Goal: Find specific page/section: Find specific page/section

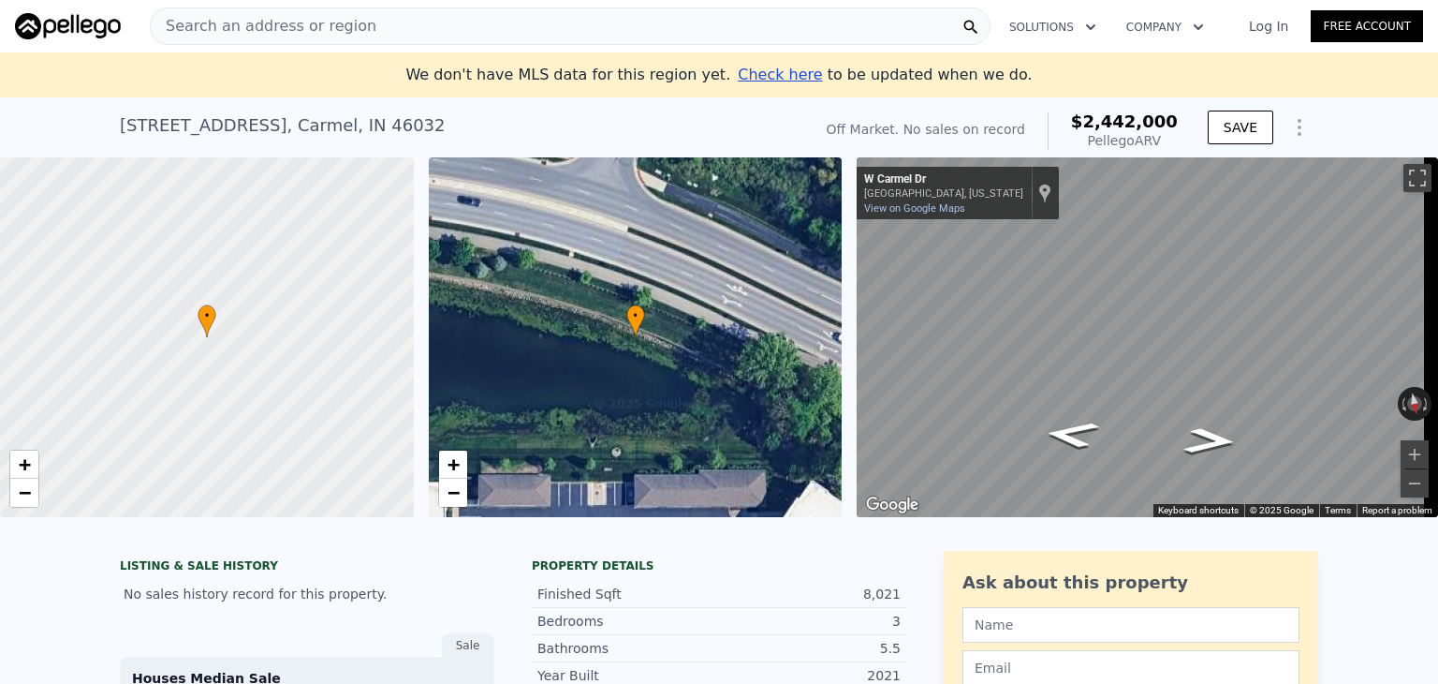
click at [195, 346] on div at bounding box center [207, 338] width 496 height 432
click at [207, 338] on div at bounding box center [207, 338] width 496 height 432
click at [242, 327] on div at bounding box center [207, 338] width 496 height 432
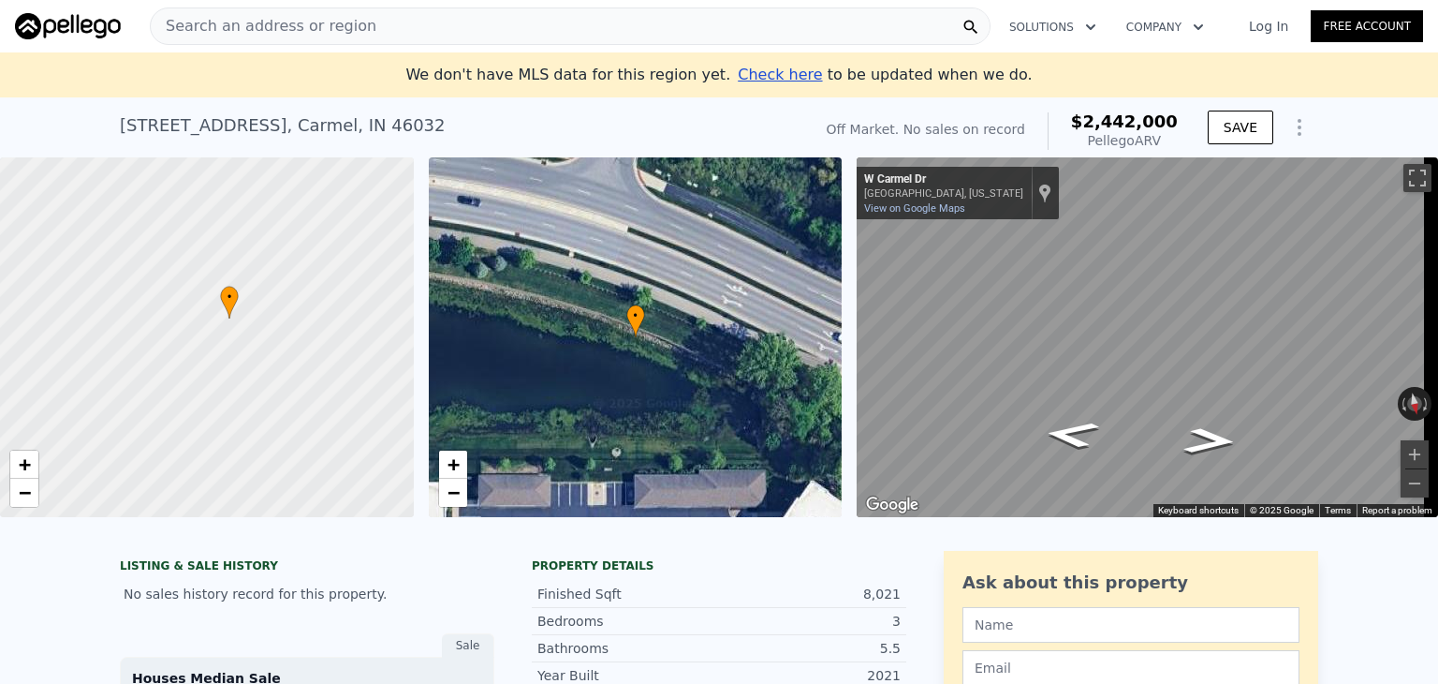
click at [242, 327] on div at bounding box center [207, 338] width 496 height 432
click at [235, 320] on div at bounding box center [207, 338] width 496 height 432
click at [201, 312] on div at bounding box center [207, 338] width 496 height 432
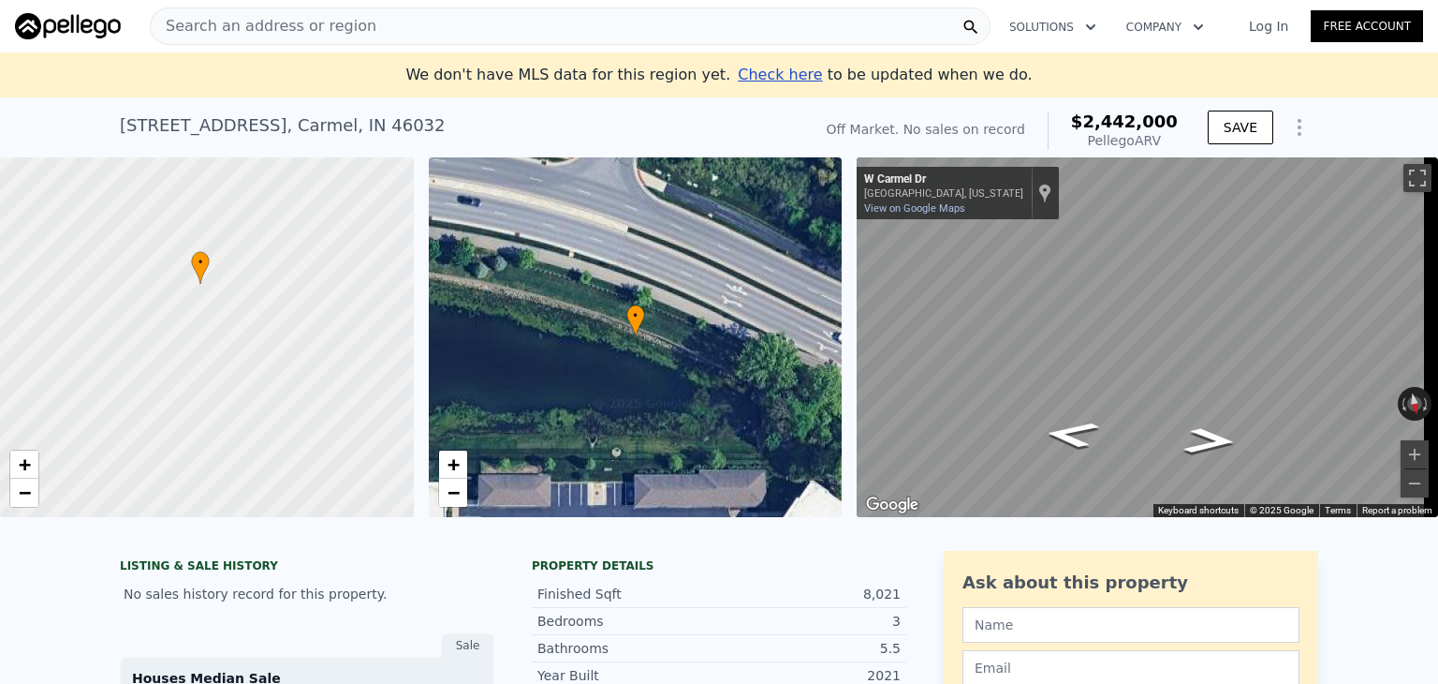
click at [202, 294] on div at bounding box center [207, 338] width 496 height 432
click at [202, 285] on div at bounding box center [207, 338] width 496 height 432
drag, startPoint x: 298, startPoint y: 306, endPoint x: 230, endPoint y: 278, distance: 73.0
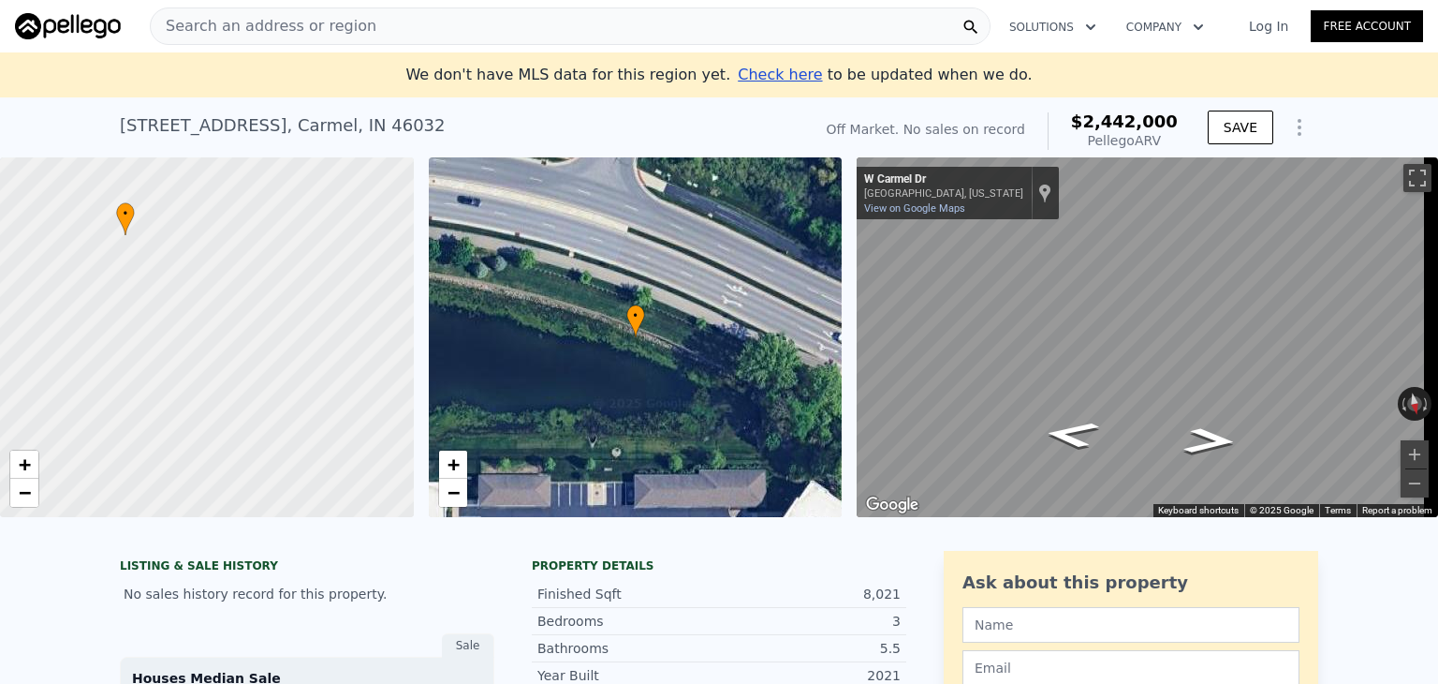
click at [230, 278] on div at bounding box center [207, 338] width 496 height 432
click at [265, 24] on span "Search an address or region" at bounding box center [264, 26] width 226 height 22
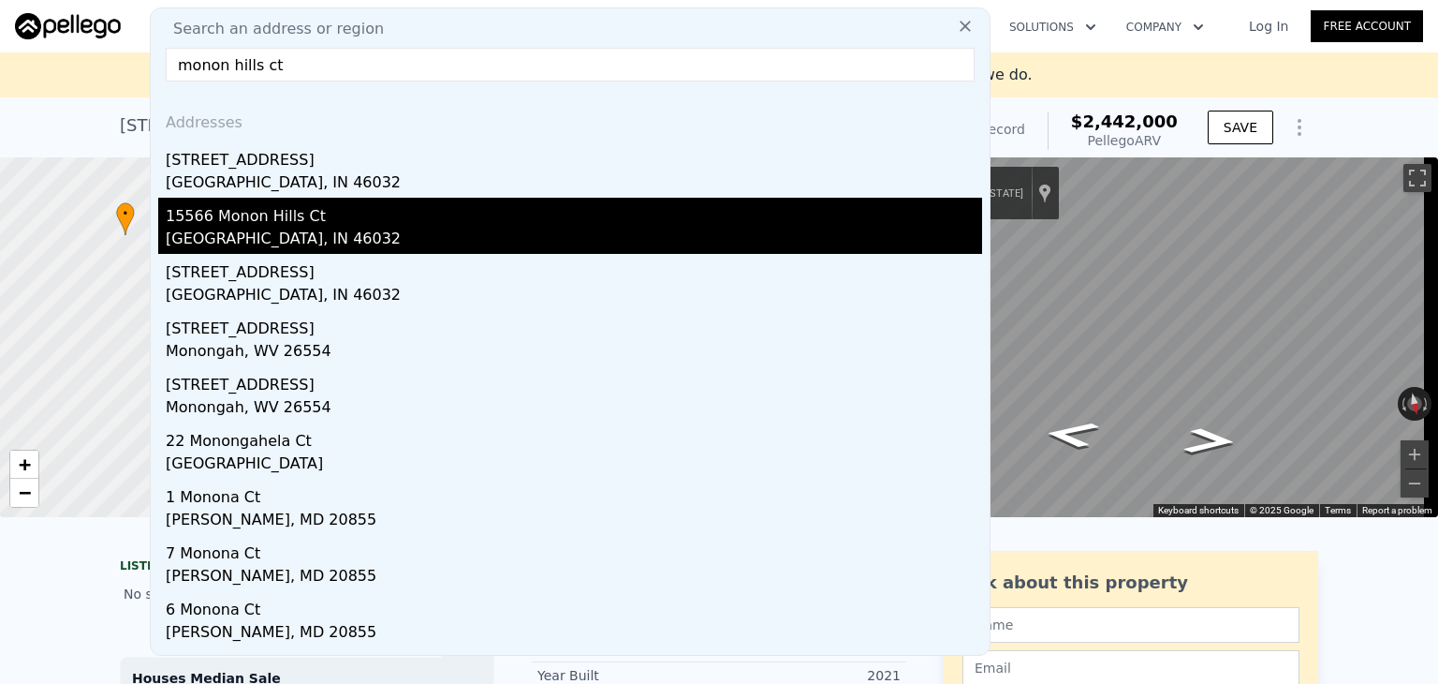
type input "monon hills ct"
click at [346, 228] on div "[GEOGRAPHIC_DATA], IN 46032" at bounding box center [574, 241] width 817 height 26
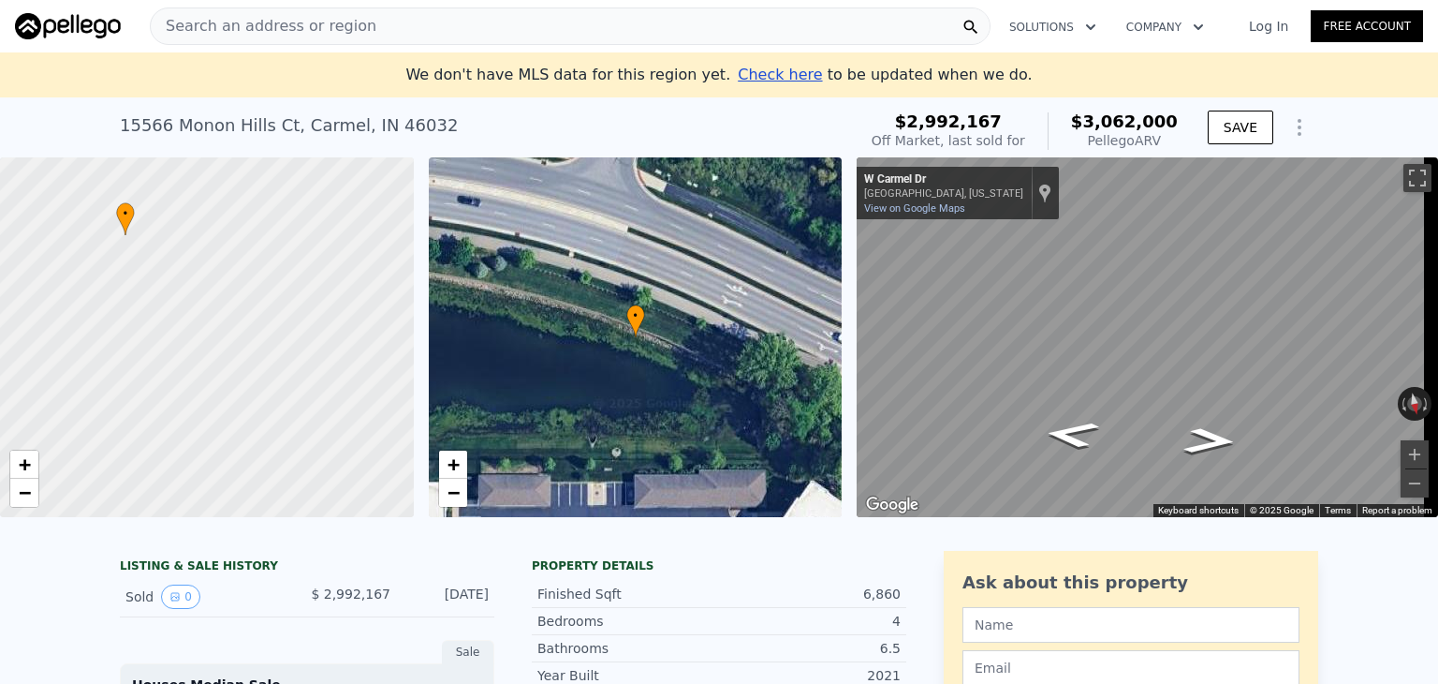
click at [297, 22] on span "Search an address or region" at bounding box center [264, 26] width 226 height 22
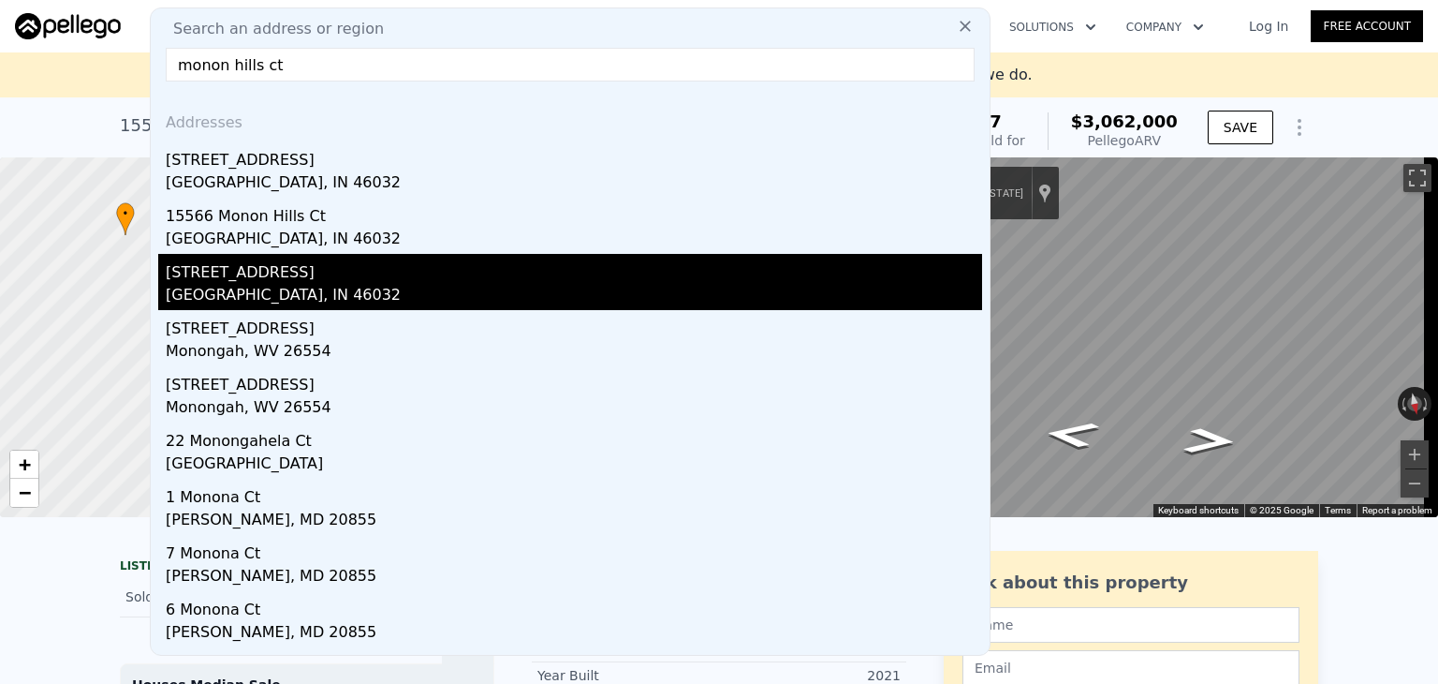
type input "monon hills ct"
click at [259, 268] on div "[STREET_ADDRESS]" at bounding box center [574, 269] width 817 height 30
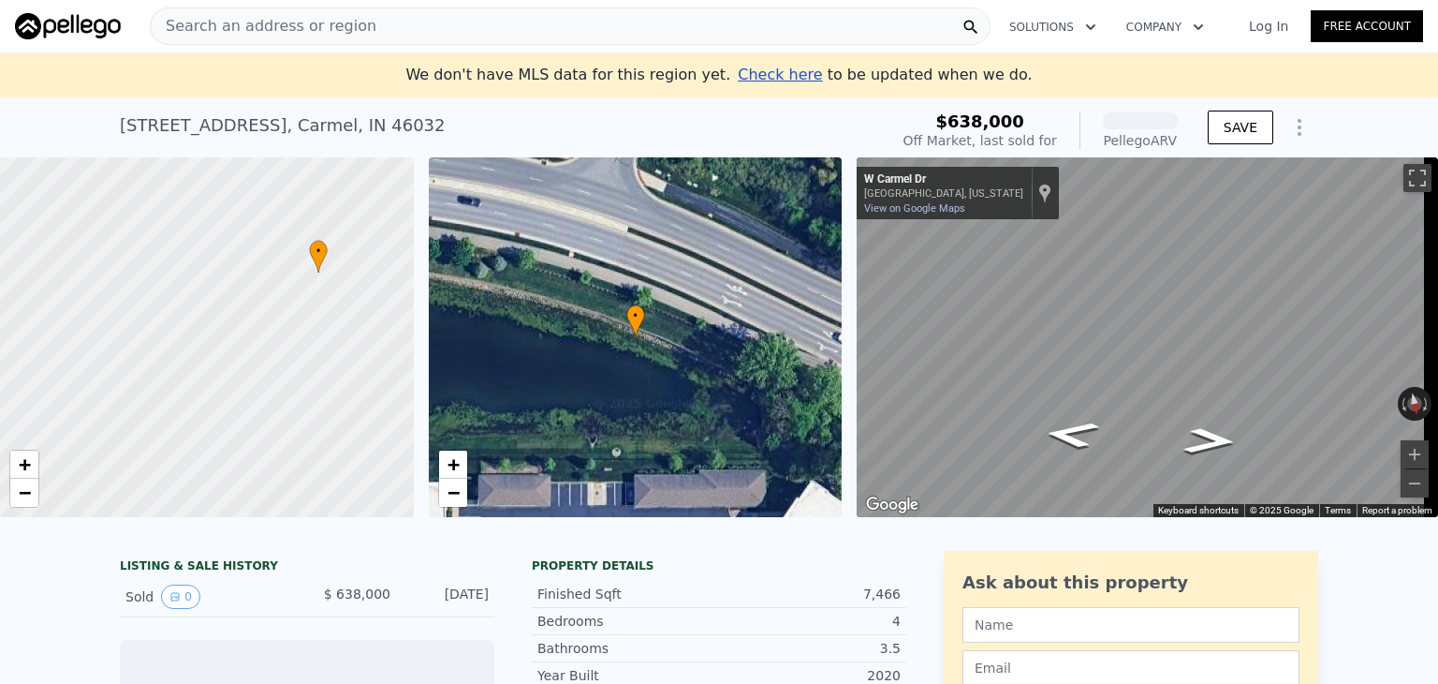
drag, startPoint x: 178, startPoint y: 266, endPoint x: 384, endPoint y: 308, distance: 210.3
click at [384, 308] on div at bounding box center [209, 339] width 496 height 432
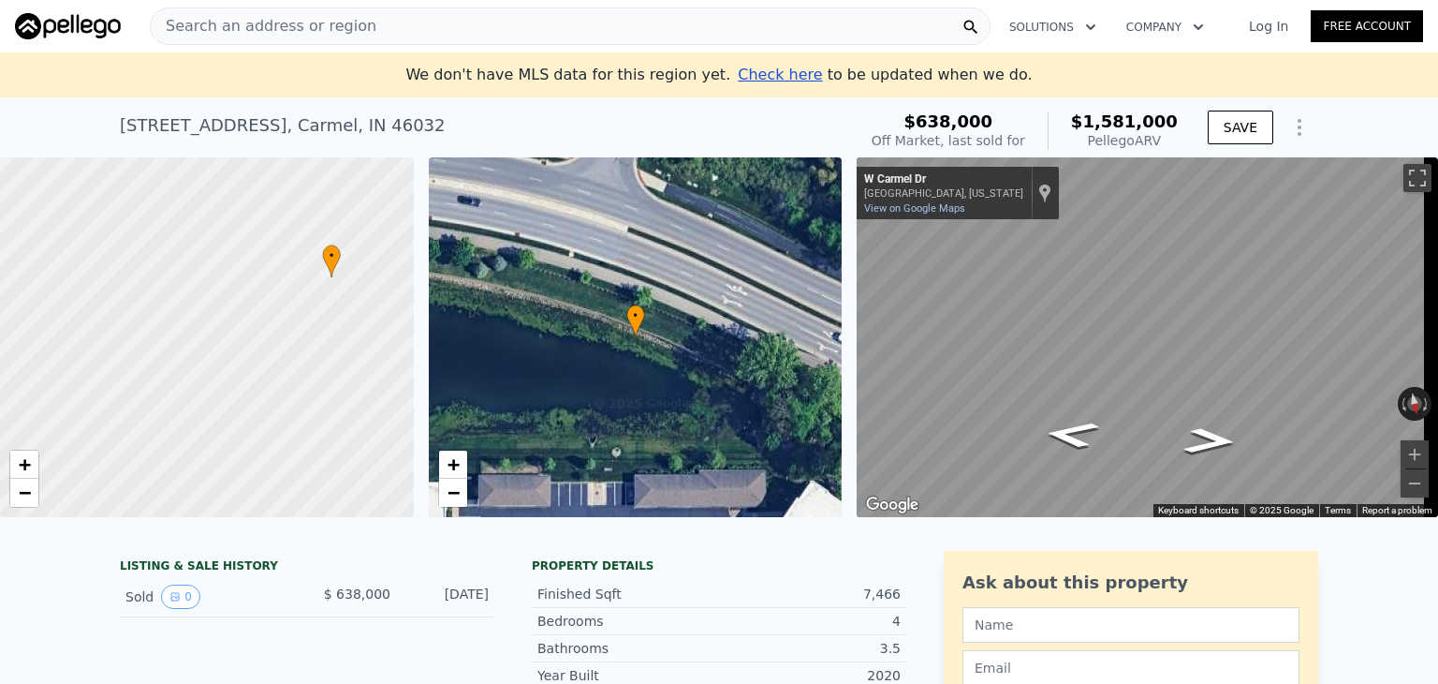
click at [347, 401] on div at bounding box center [207, 338] width 496 height 432
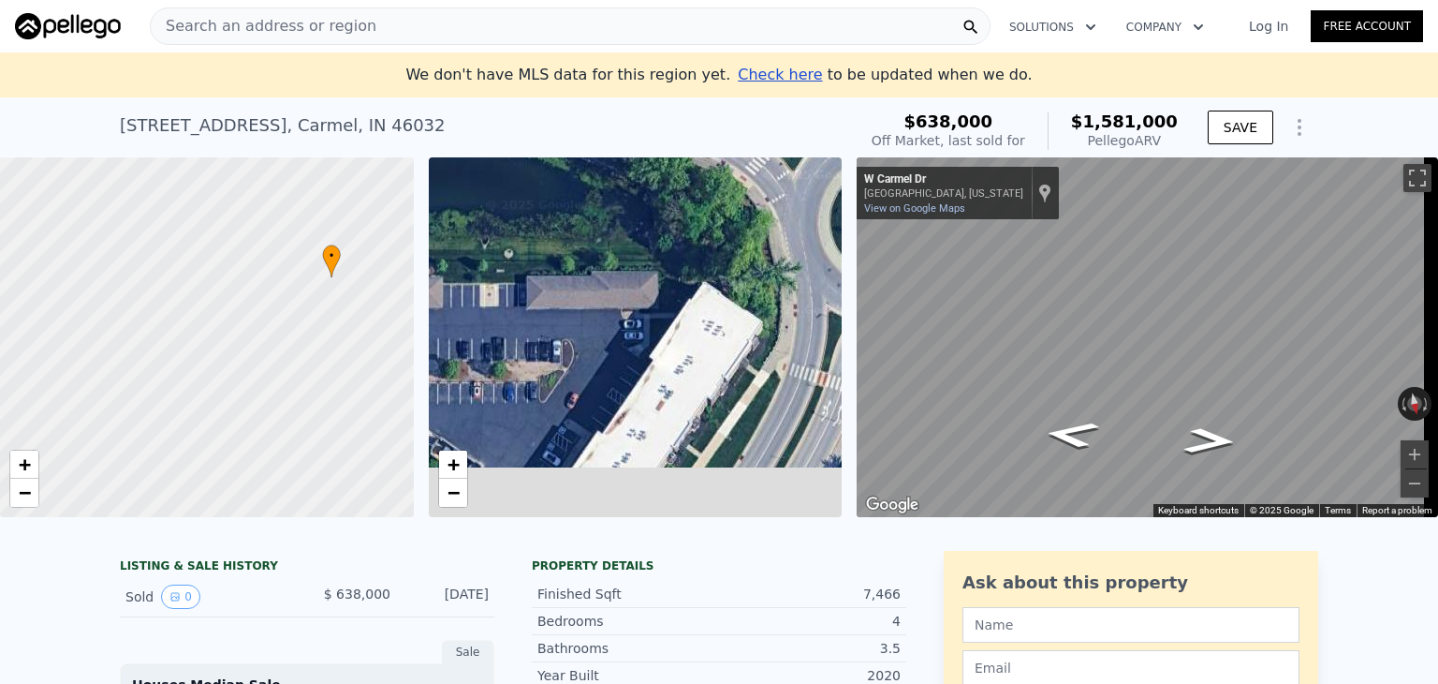
drag, startPoint x: 634, startPoint y: 408, endPoint x: 542, endPoint y: 196, distance: 231.5
click at [542, 196] on div "• + −" at bounding box center [636, 337] width 414 height 360
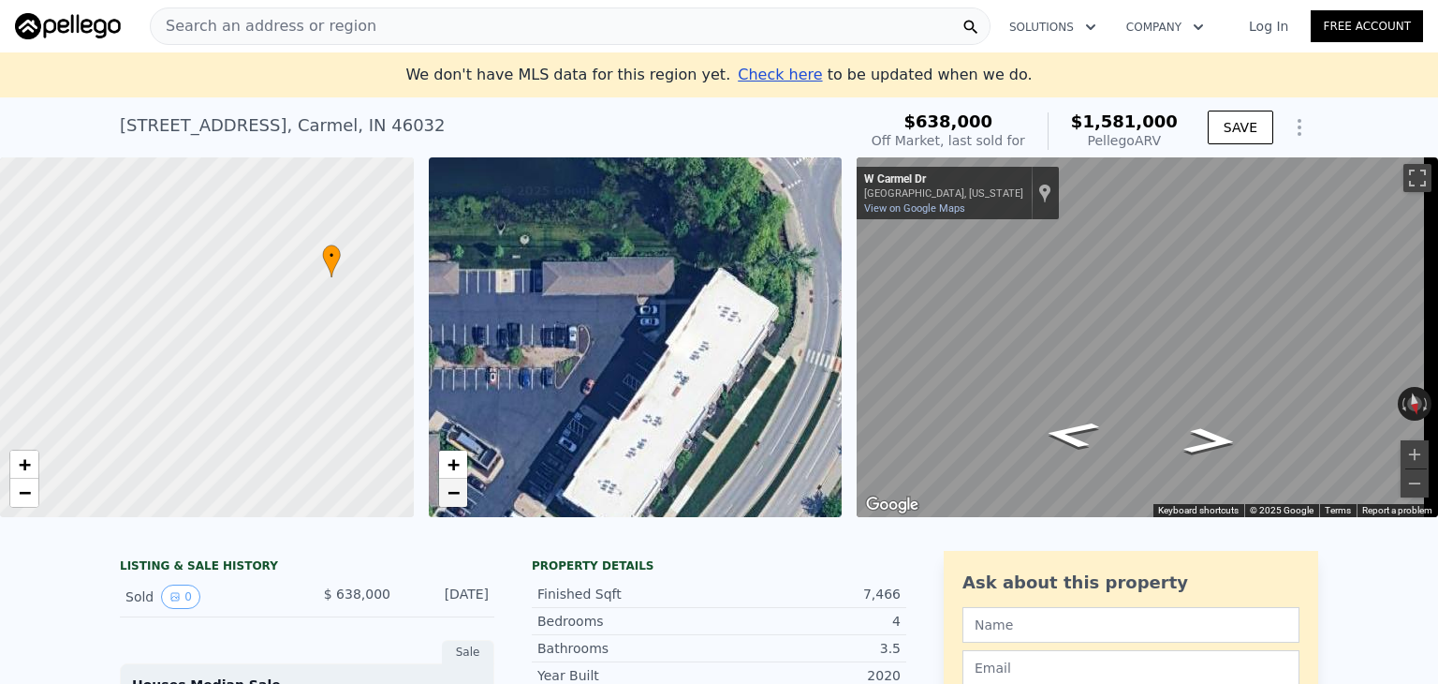
click at [452, 494] on span "−" at bounding box center [453, 491] width 12 height 23
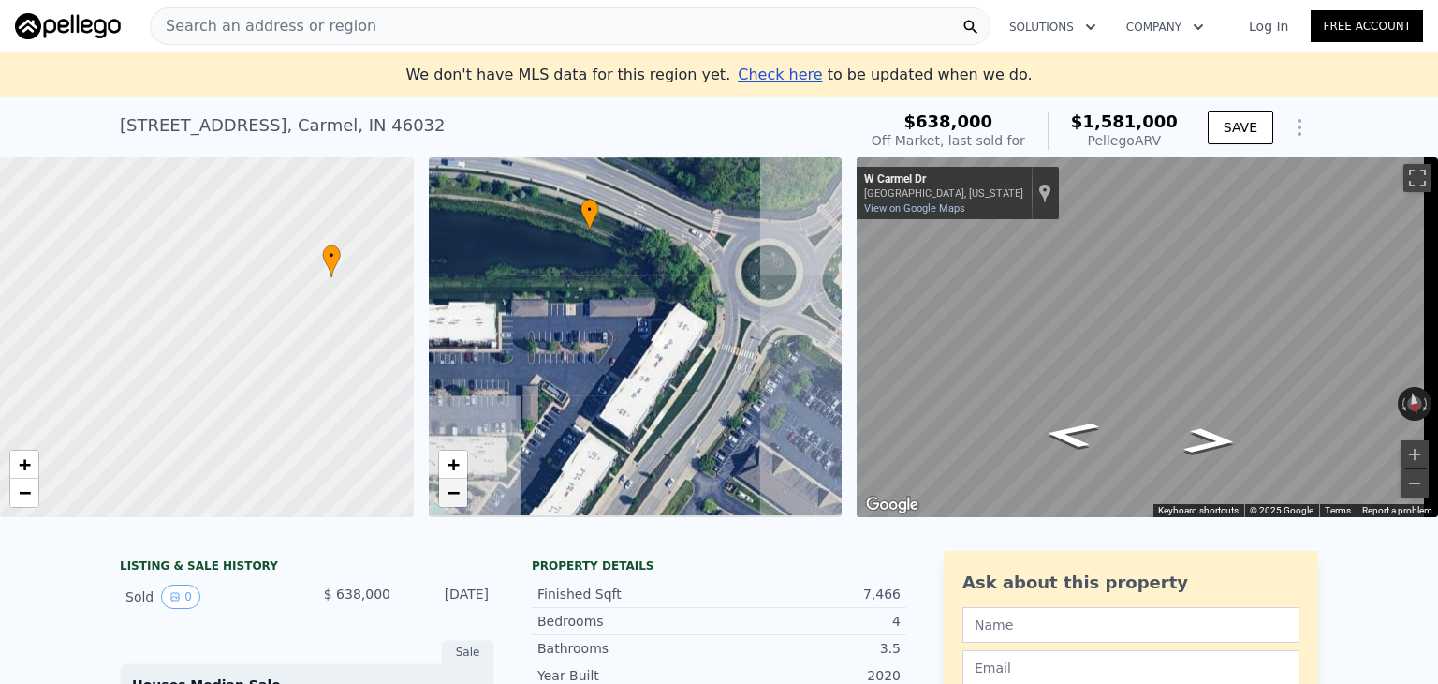
click at [452, 494] on span "−" at bounding box center [453, 491] width 12 height 23
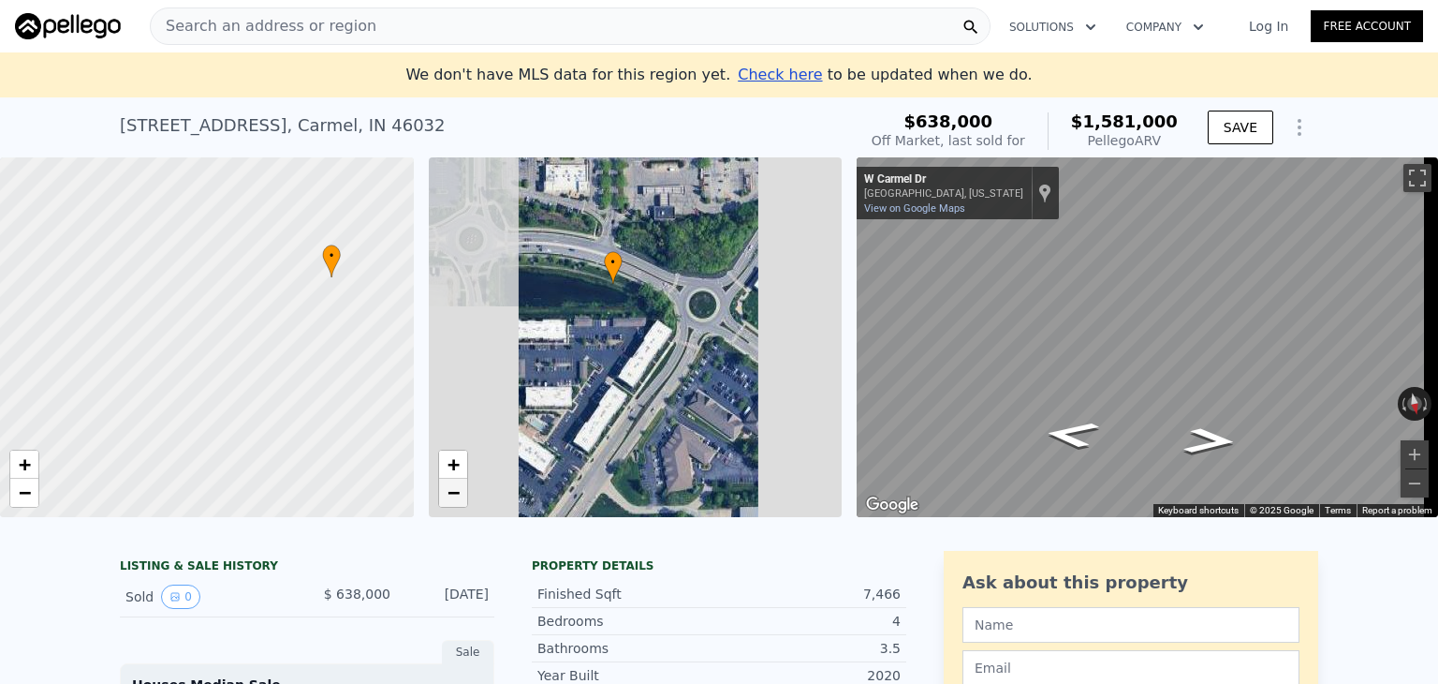
click at [452, 494] on span "−" at bounding box center [453, 491] width 12 height 23
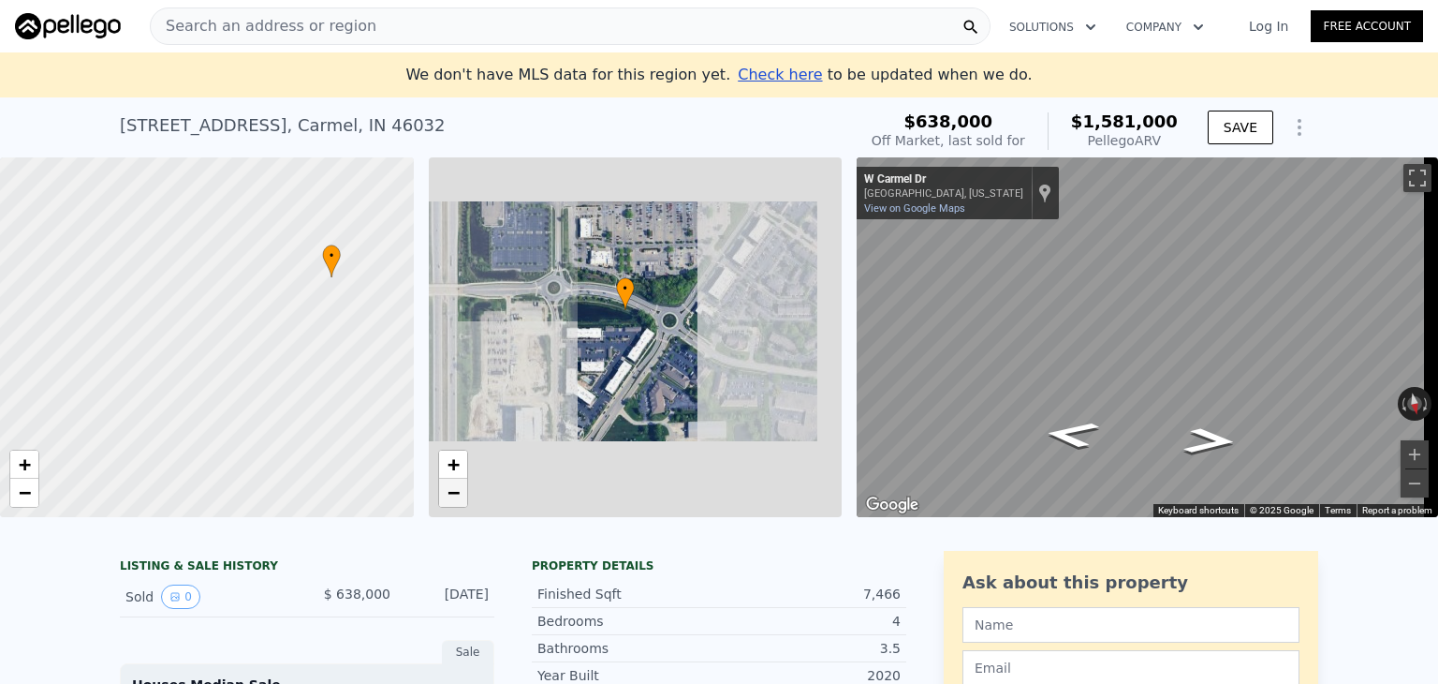
click at [452, 494] on span "−" at bounding box center [453, 491] width 12 height 23
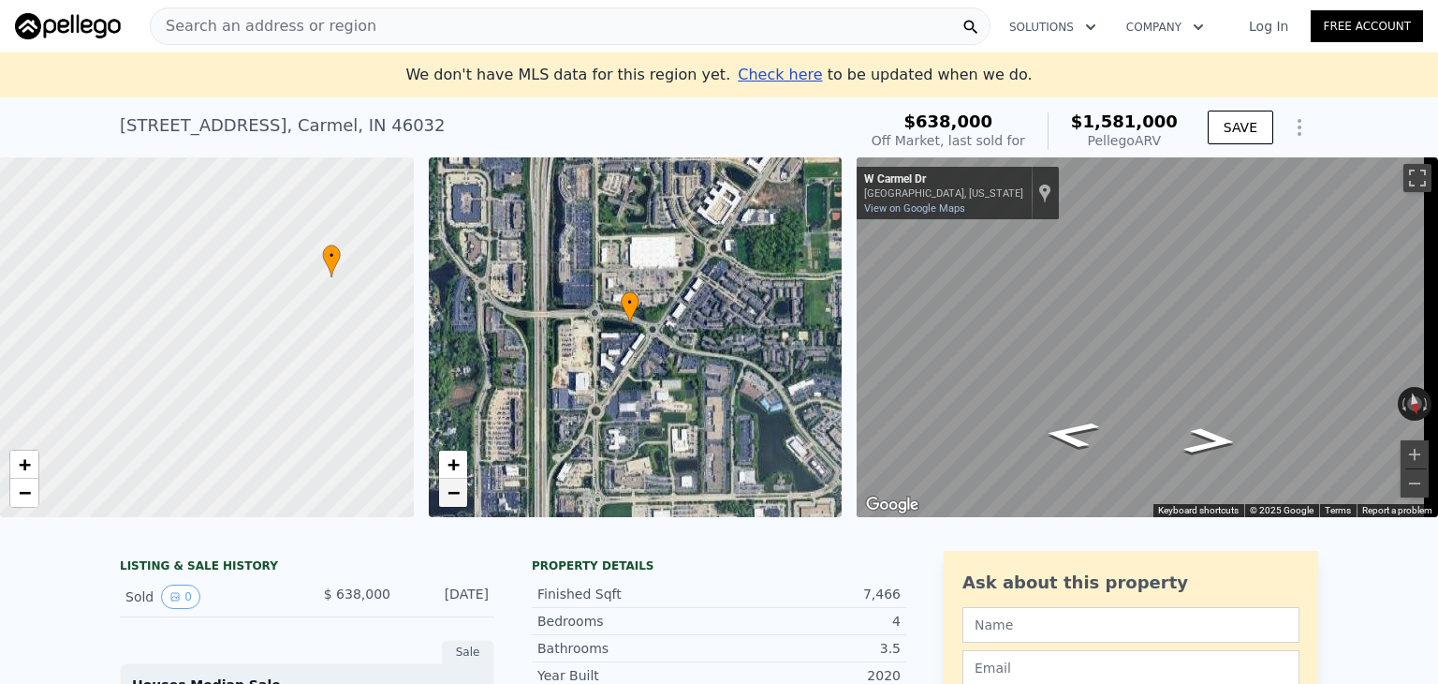
click at [452, 494] on span "−" at bounding box center [453, 491] width 12 height 23
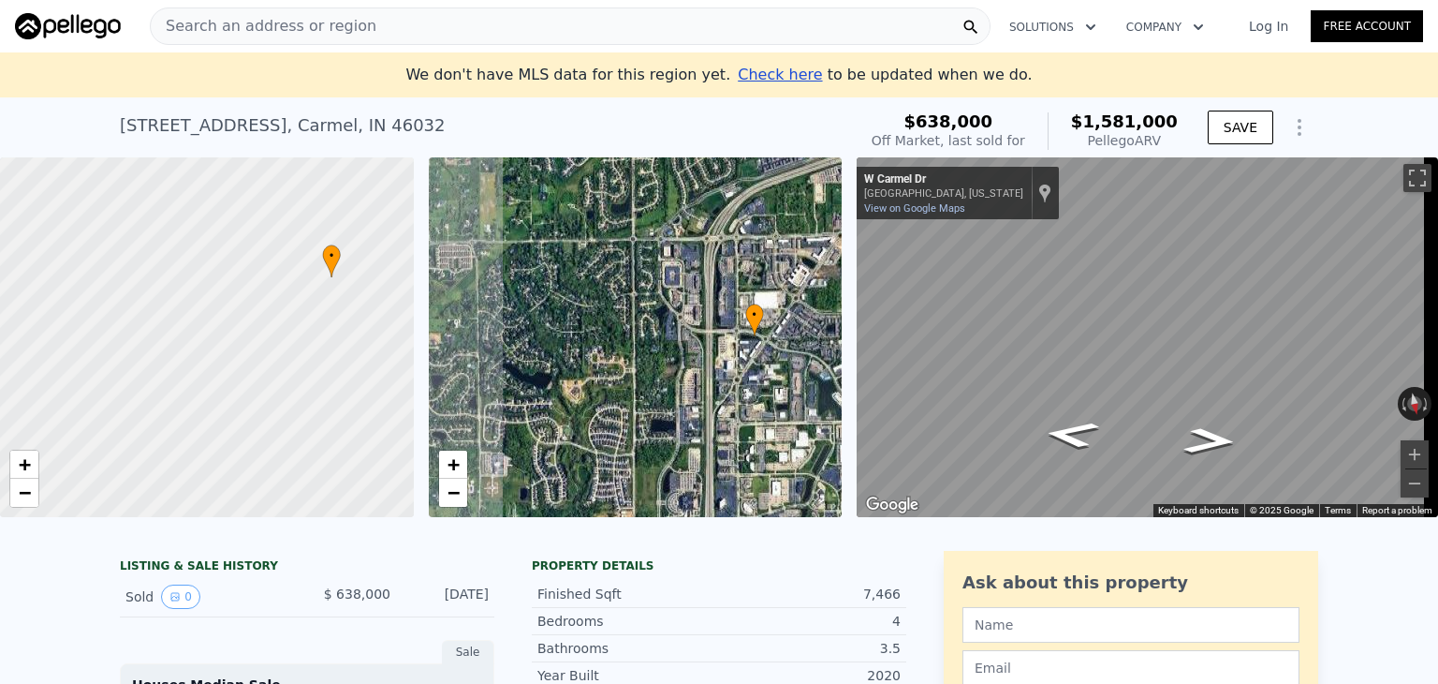
drag, startPoint x: 491, startPoint y: 422, endPoint x: 609, endPoint y: 427, distance: 118.1
click at [609, 427] on div "• + −" at bounding box center [636, 337] width 414 height 360
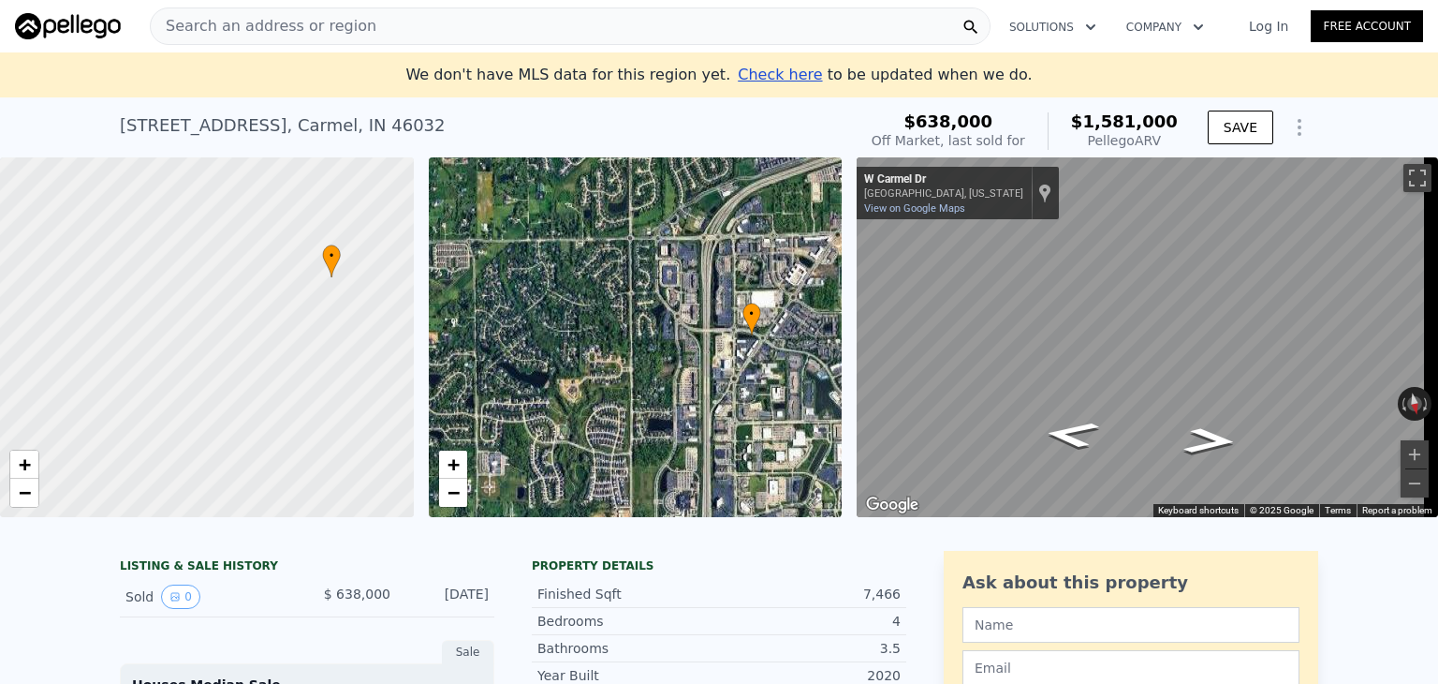
click at [614, 246] on div "• + −" at bounding box center [636, 337] width 414 height 360
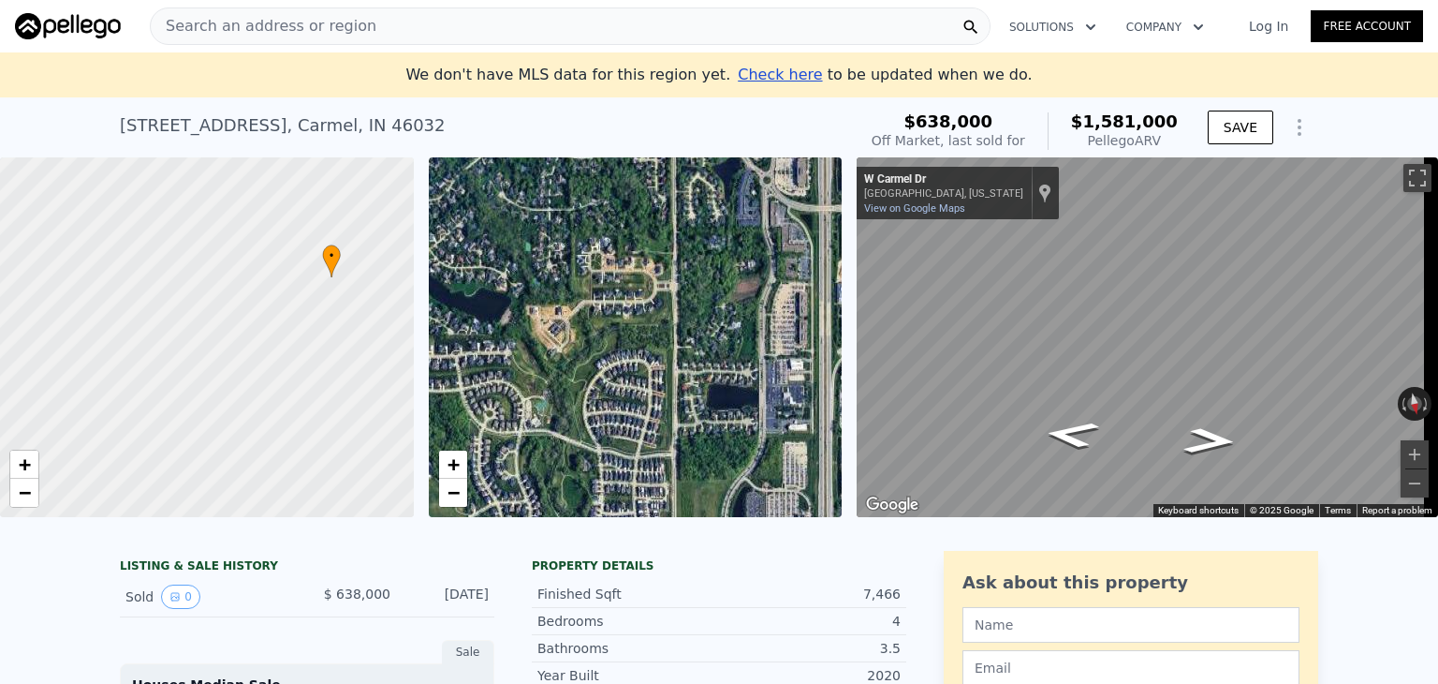
drag, startPoint x: 641, startPoint y: 423, endPoint x: 668, endPoint y: 217, distance: 207.8
click at [668, 217] on div "• + −" at bounding box center [636, 337] width 414 height 360
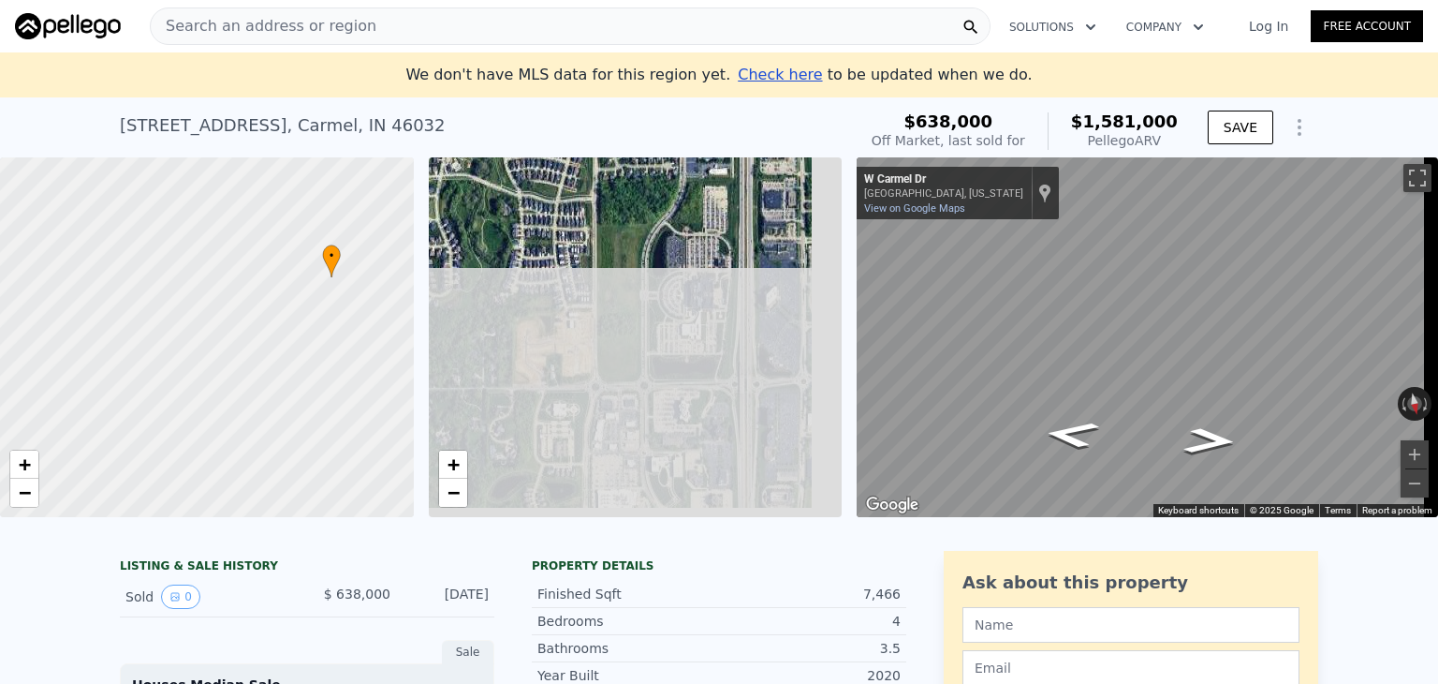
drag, startPoint x: 597, startPoint y: 292, endPoint x: 566, endPoint y: 170, distance: 126.5
click at [566, 170] on div "• + −" at bounding box center [636, 337] width 414 height 360
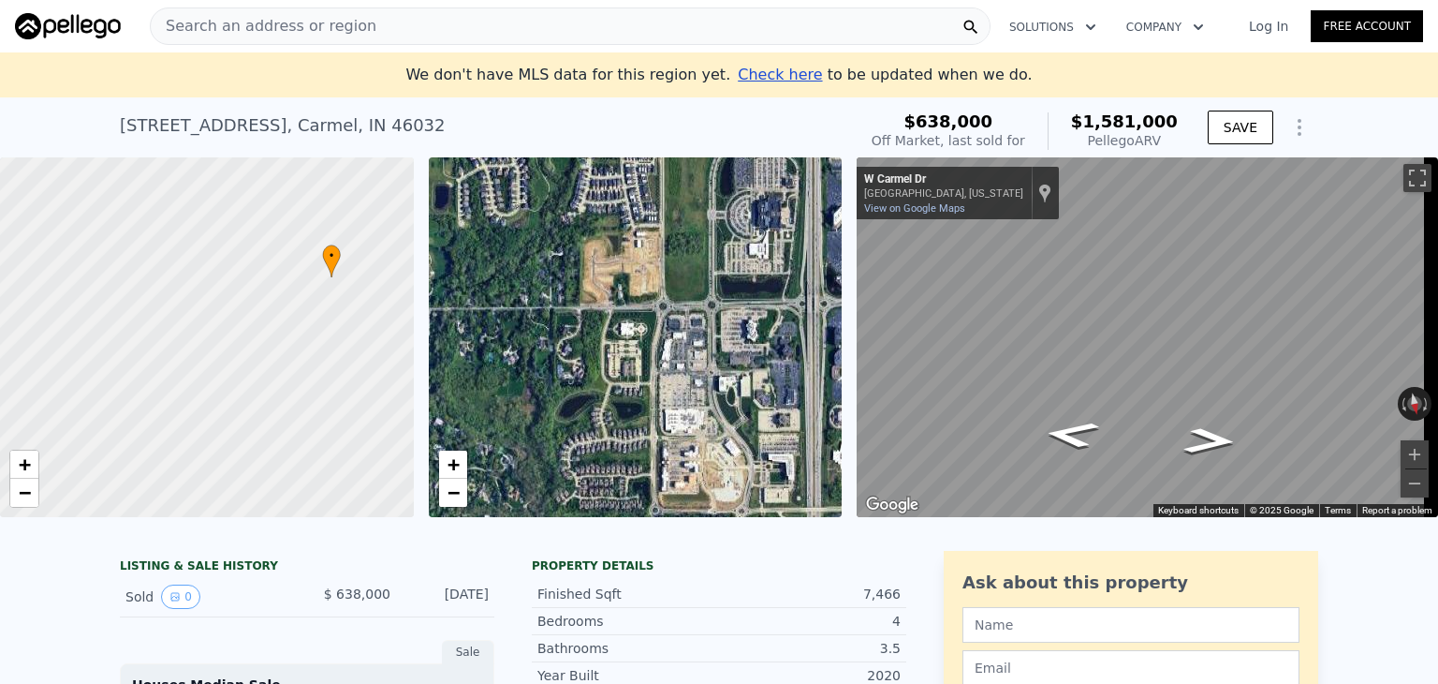
drag, startPoint x: 582, startPoint y: 397, endPoint x: 636, endPoint y: 333, distance: 83.1
click at [636, 333] on div "• + −" at bounding box center [636, 337] width 414 height 360
click at [560, 361] on div "• + −" at bounding box center [636, 337] width 414 height 360
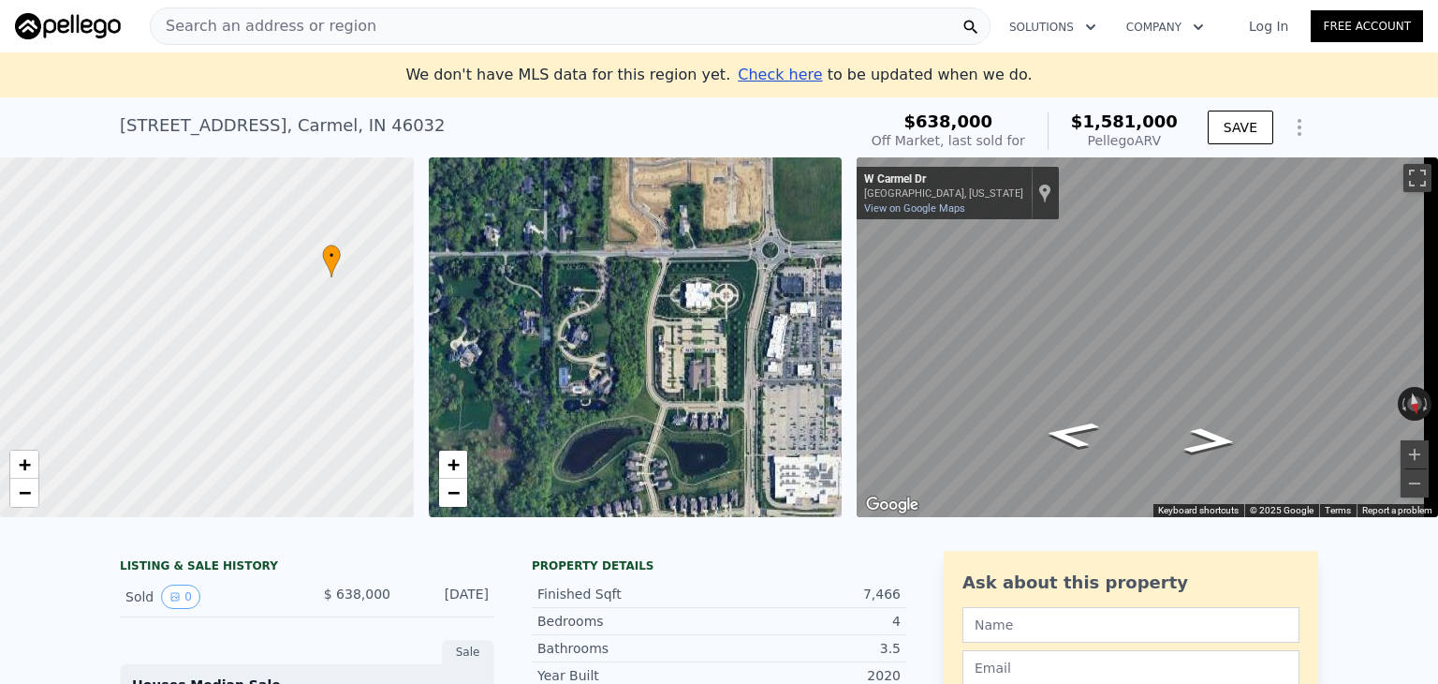
drag, startPoint x: 560, startPoint y: 361, endPoint x: 562, endPoint y: 391, distance: 30.0
click at [562, 391] on div "• + −" at bounding box center [636, 337] width 414 height 360
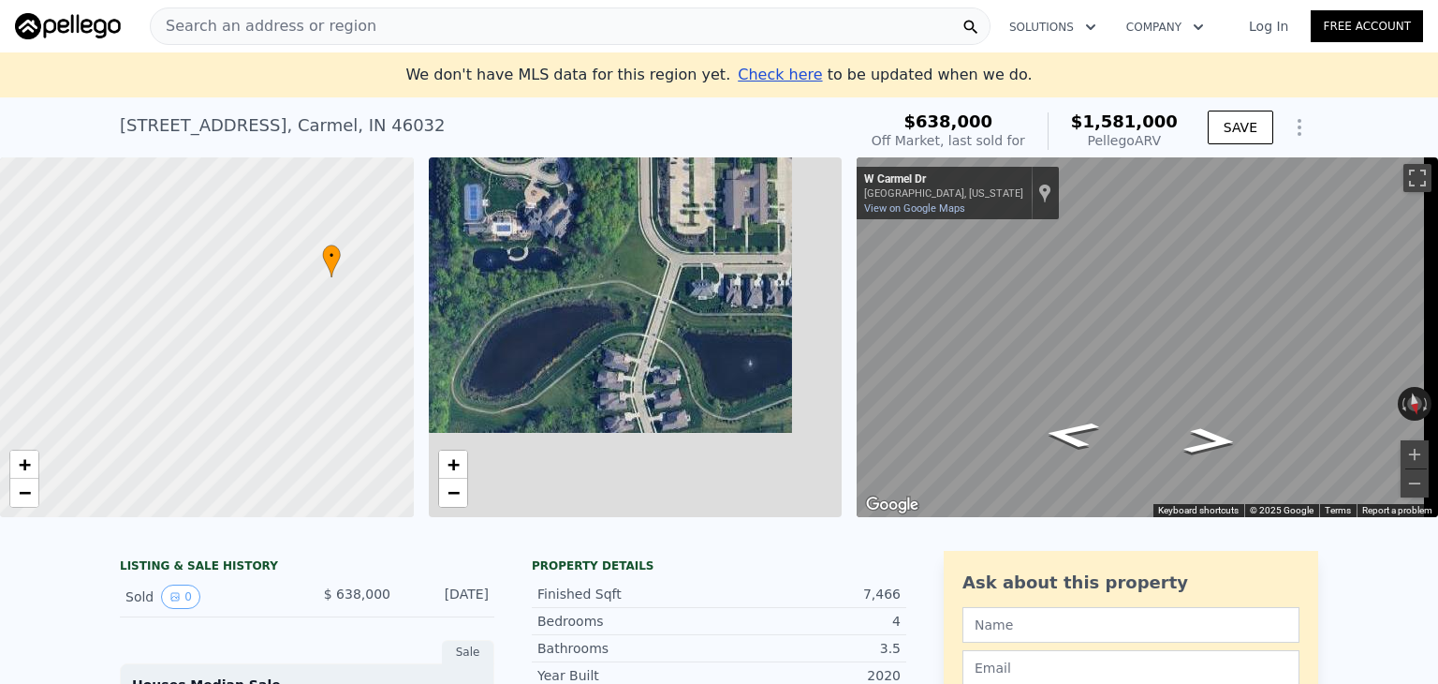
drag, startPoint x: 676, startPoint y: 407, endPoint x: 584, endPoint y: 246, distance: 185.4
click at [584, 246] on div "• + −" at bounding box center [636, 337] width 414 height 360
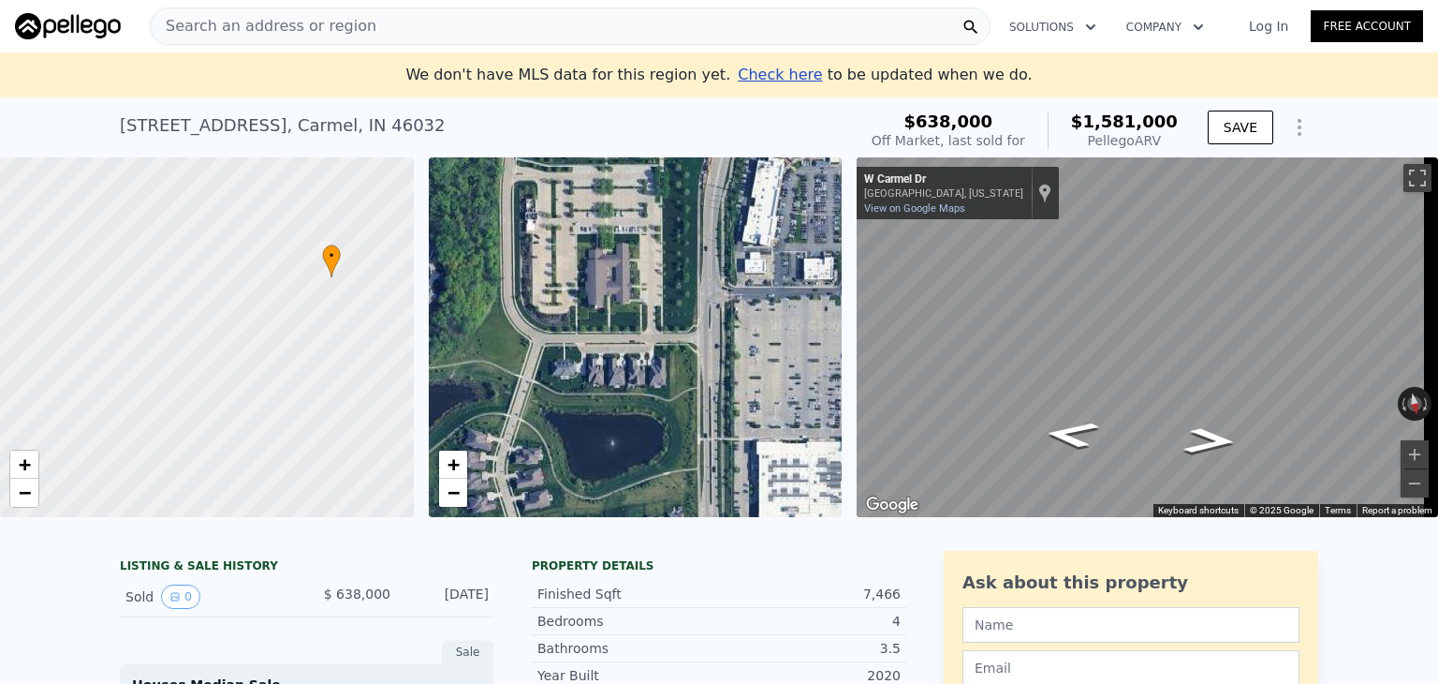
drag, startPoint x: 667, startPoint y: 273, endPoint x: 528, endPoint y: 353, distance: 160.3
click at [528, 353] on div "• + −" at bounding box center [636, 337] width 414 height 360
click at [302, 28] on span "Search an address or region" at bounding box center [264, 26] width 226 height 22
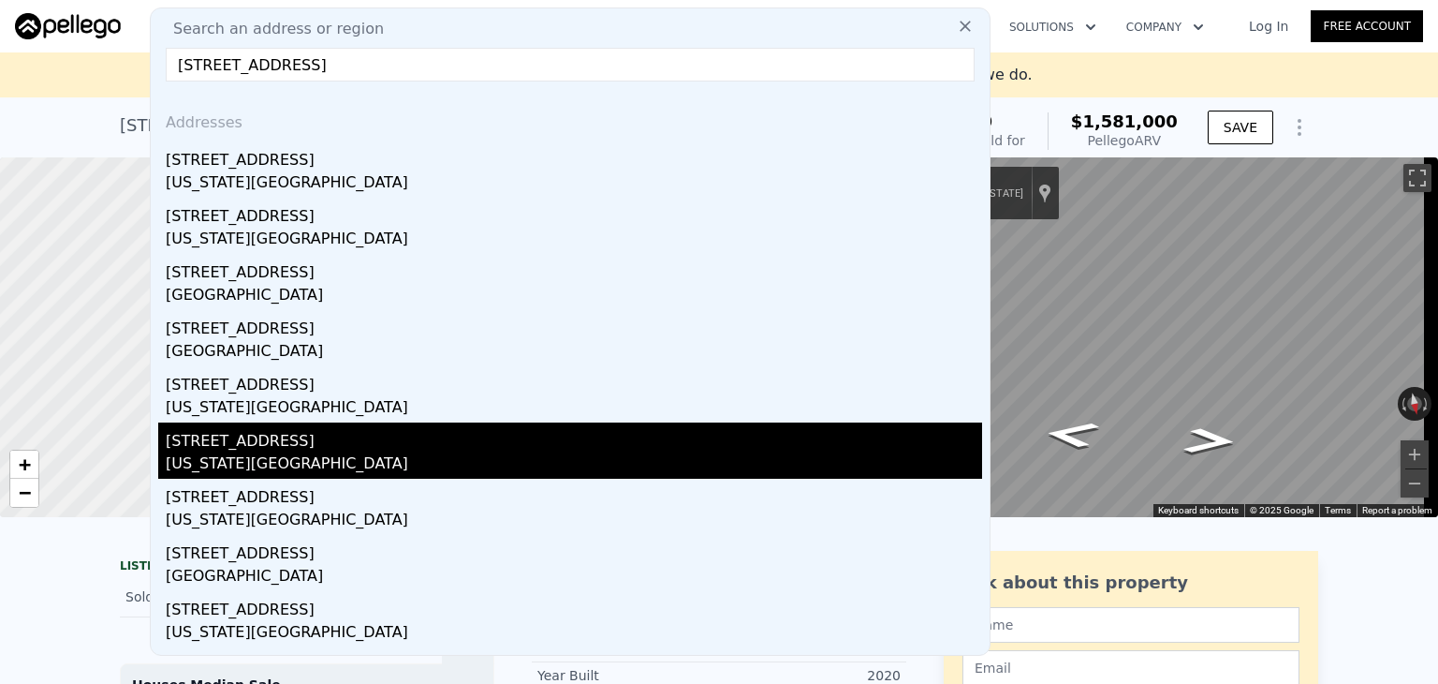
scroll to position [49, 0]
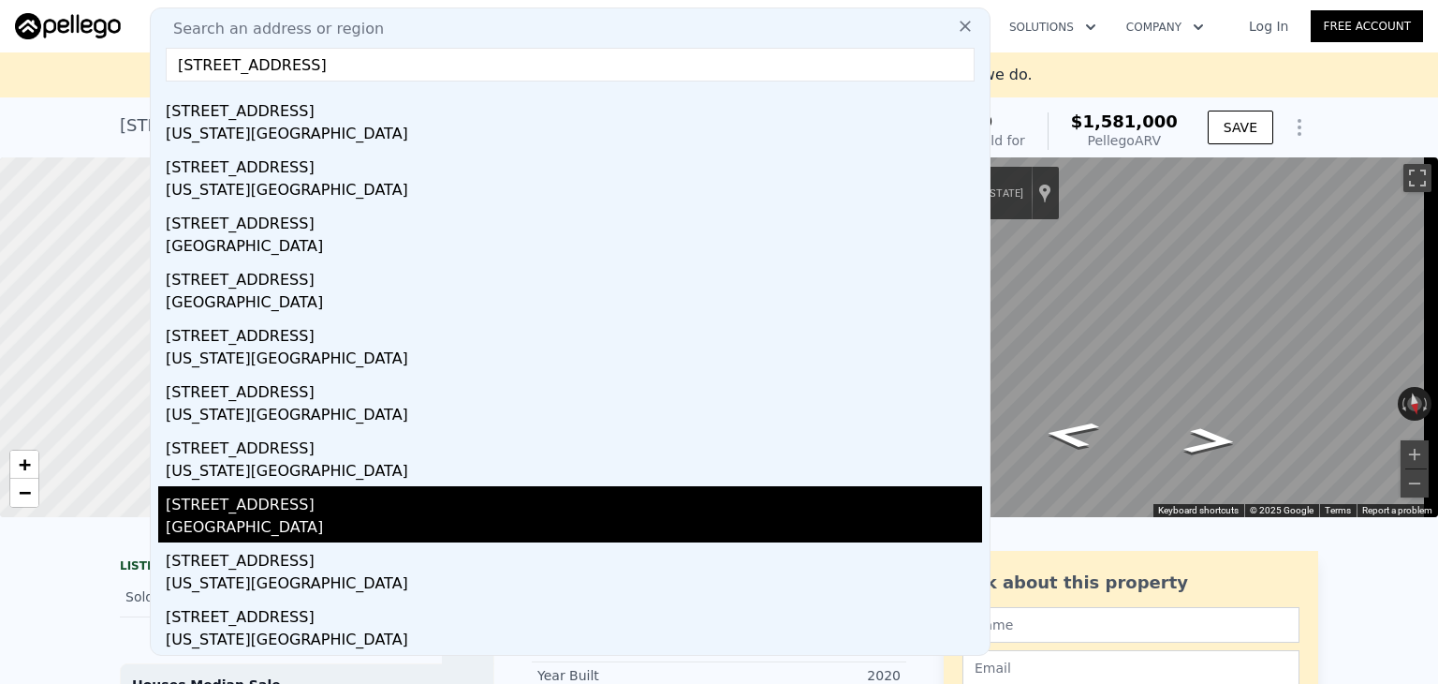
type input "[STREET_ADDRESS]"
click at [385, 510] on div "[STREET_ADDRESS]" at bounding box center [574, 501] width 817 height 30
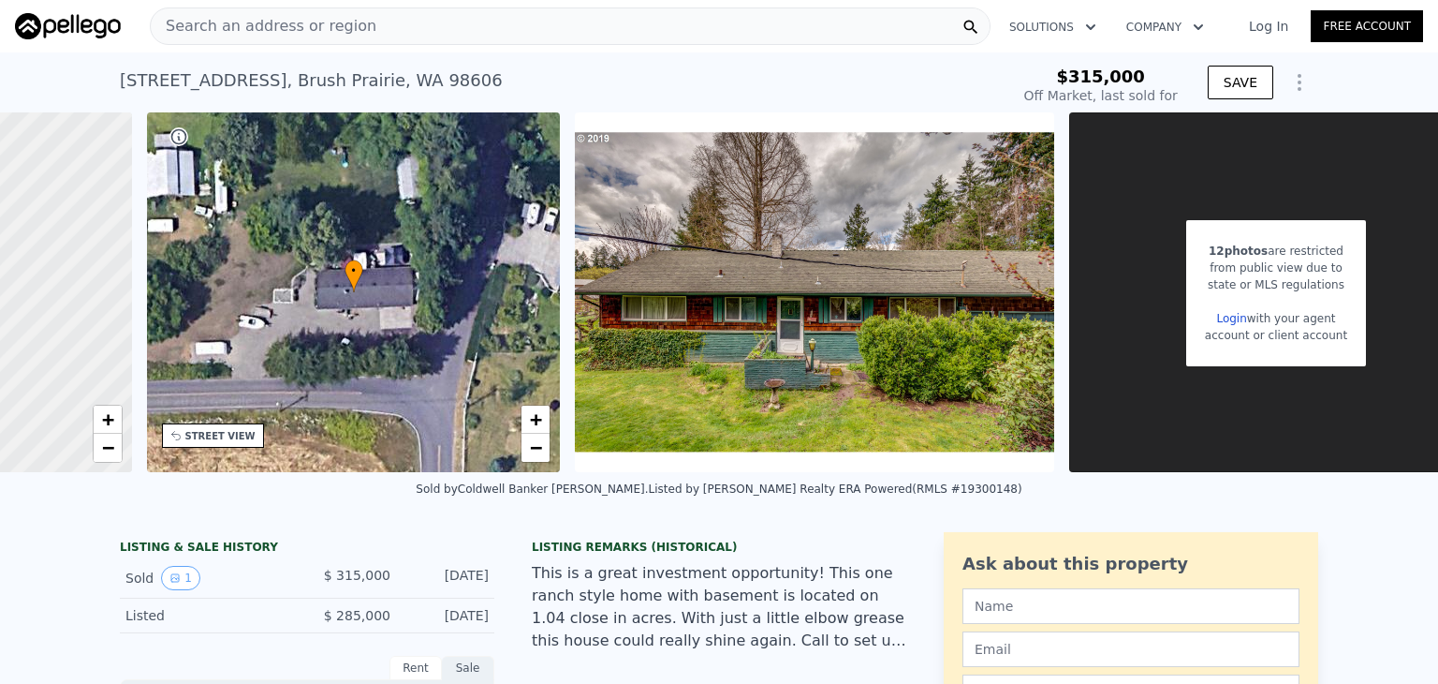
scroll to position [0, 356]
